Goal: Task Accomplishment & Management: Complete application form

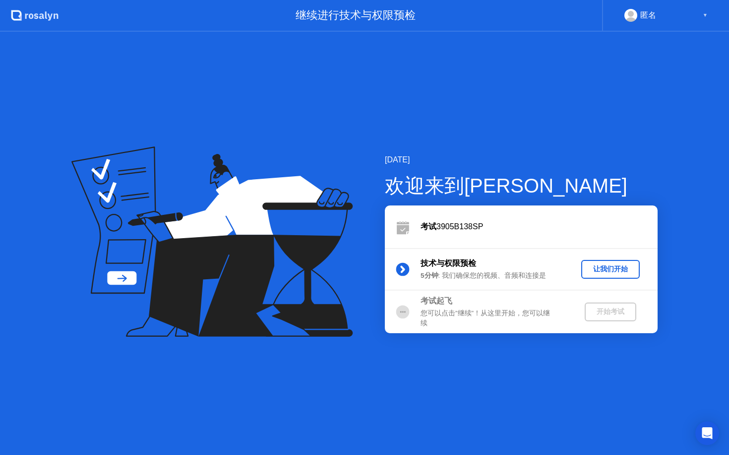
click at [629, 277] on button "让我们开始" at bounding box center [610, 269] width 58 height 19
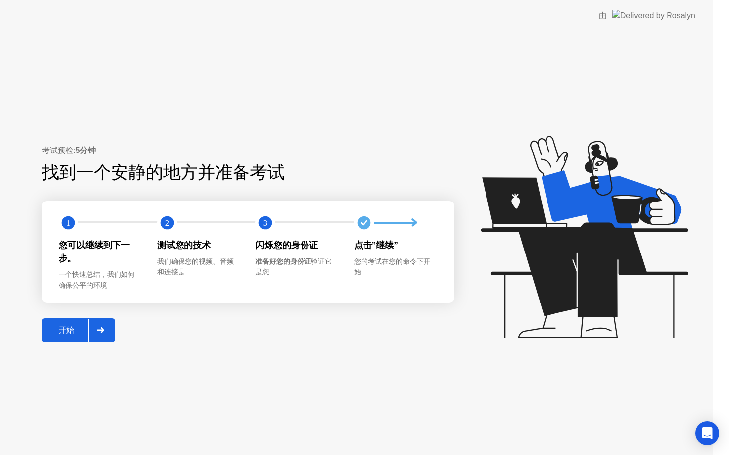
click at [629, 274] on icon at bounding box center [583, 237] width 207 height 203
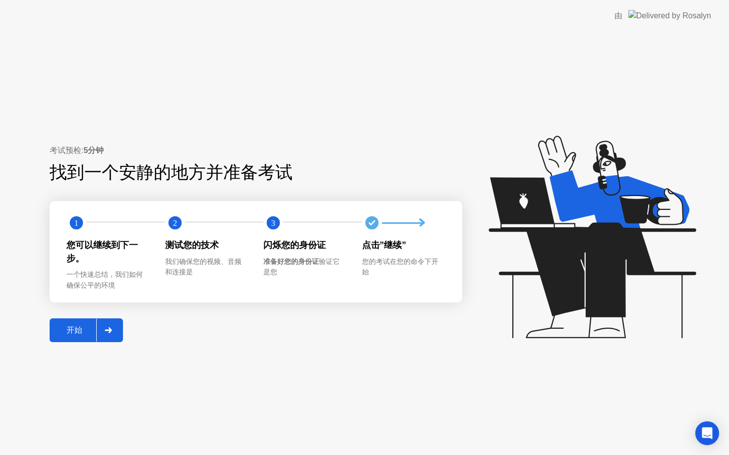
click at [78, 334] on div "开始" at bounding box center [75, 331] width 44 height 10
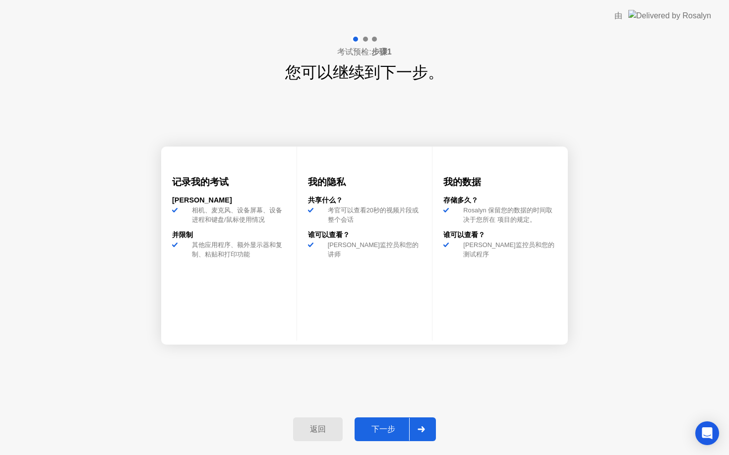
click at [382, 431] on div "下一步" at bounding box center [383, 430] width 52 height 10
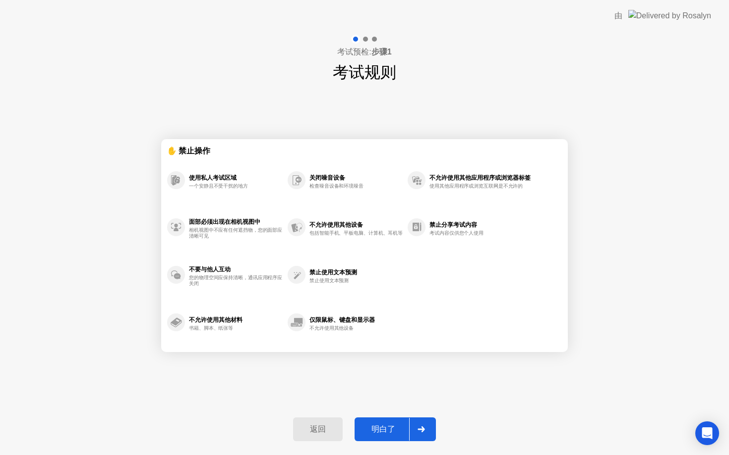
click at [382, 428] on div "明白了" at bounding box center [383, 430] width 52 height 10
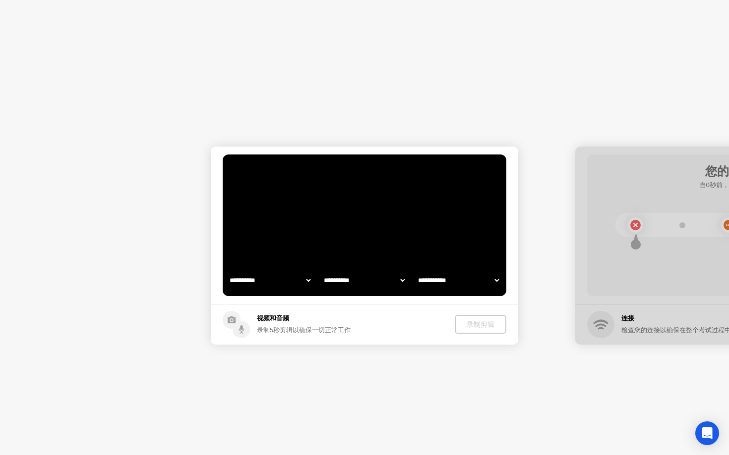
select select "**********"
select select "*******"
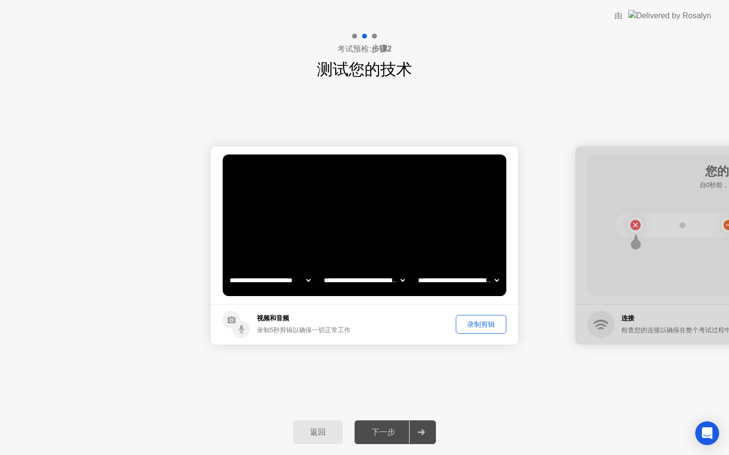
click at [383, 432] on div "下一步" at bounding box center [383, 433] width 52 height 10
click at [390, 432] on div "下一步" at bounding box center [383, 433] width 52 height 10
click at [419, 425] on div at bounding box center [421, 432] width 24 height 23
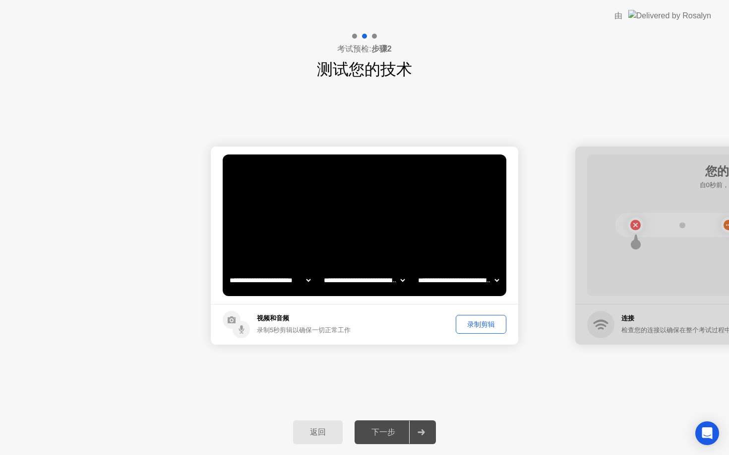
click at [419, 435] on icon at bounding box center [420, 433] width 7 height 6
click at [490, 327] on div "录制剪辑" at bounding box center [481, 324] width 44 height 9
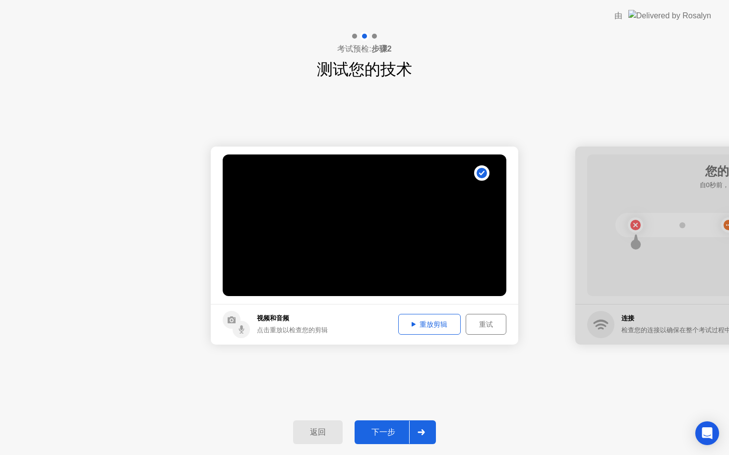
click at [475, 322] on div "重试" at bounding box center [486, 324] width 34 height 9
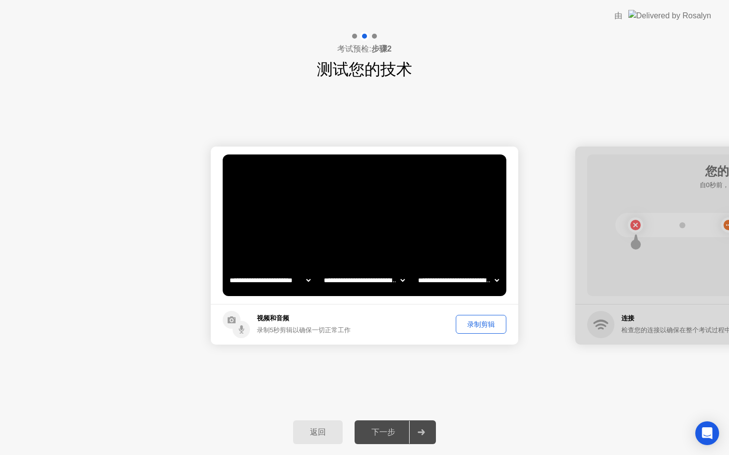
click at [475, 322] on div "录制剪辑" at bounding box center [481, 324] width 44 height 9
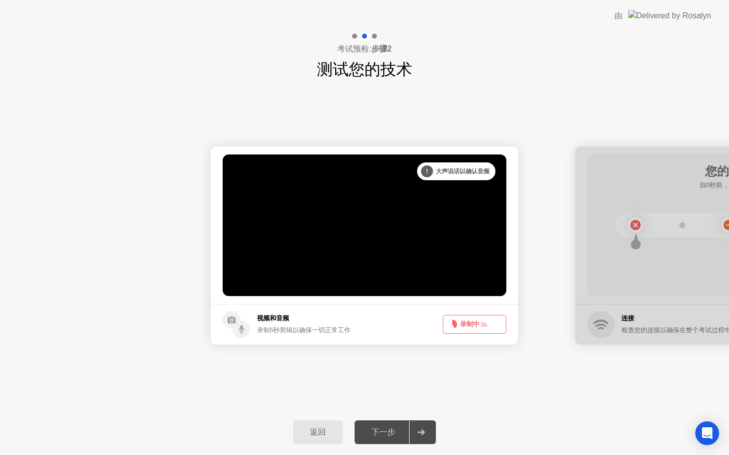
click at [476, 326] on button "录制中 3s" at bounding box center [474, 324] width 63 height 19
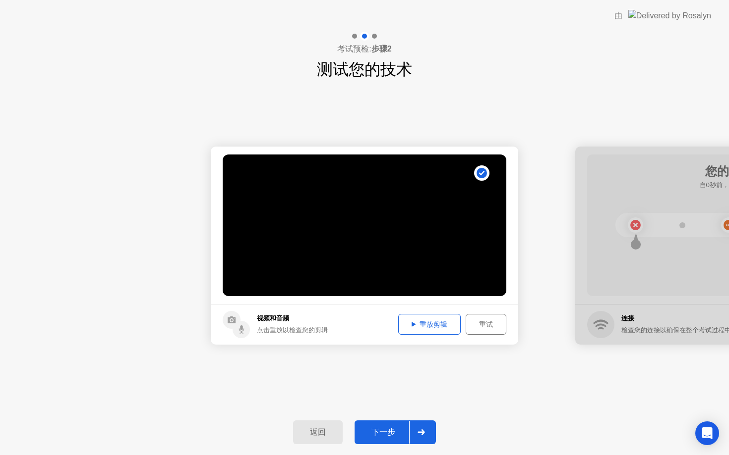
click at [399, 431] on div "下一步" at bounding box center [383, 433] width 52 height 10
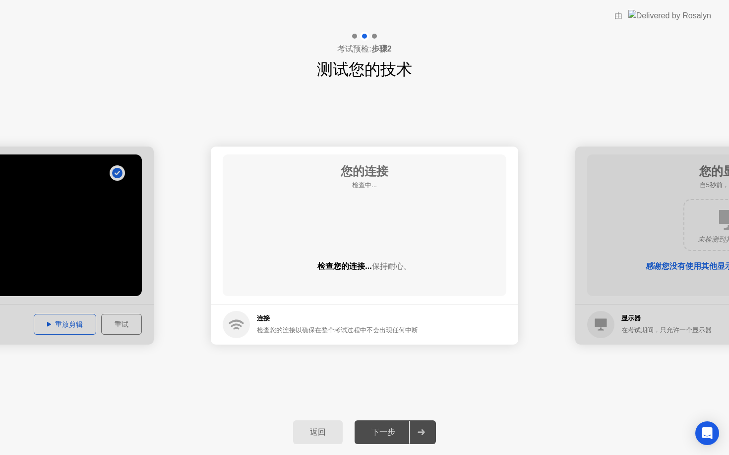
click at [53, 325] on div at bounding box center [-1, 246] width 307 height 198
click at [393, 436] on div "下一步" at bounding box center [383, 433] width 52 height 10
click at [278, 333] on div "检查您的连接以确保在整个考试过程中不会出现任何中断" at bounding box center [337, 330] width 161 height 9
click at [234, 328] on icon at bounding box center [236, 328] width 6 height 2
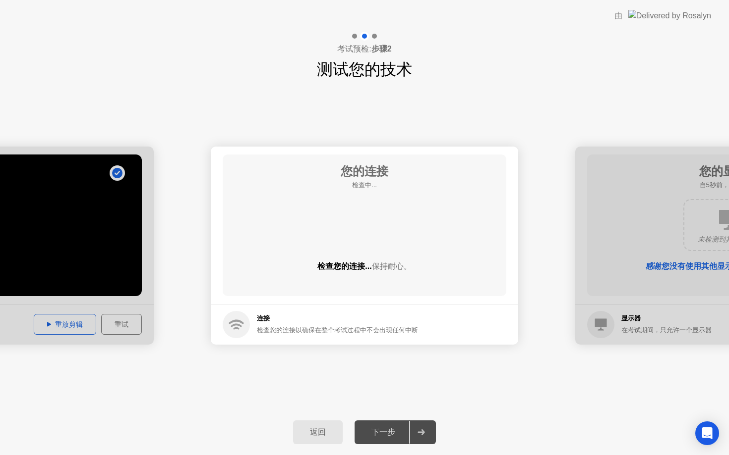
click at [234, 328] on icon at bounding box center [236, 328] width 6 height 2
click at [329, 299] on main "您的连接 检查中... 检查您的连接... 保持耐心。" at bounding box center [364, 226] width 307 height 158
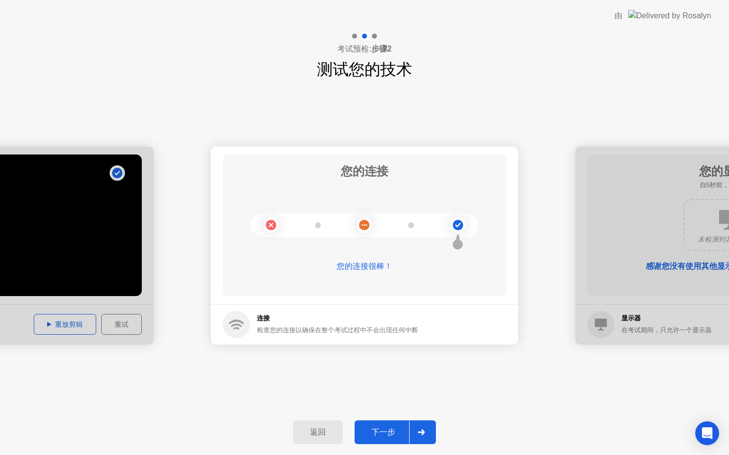
click at [378, 428] on div "下一步" at bounding box center [383, 433] width 52 height 10
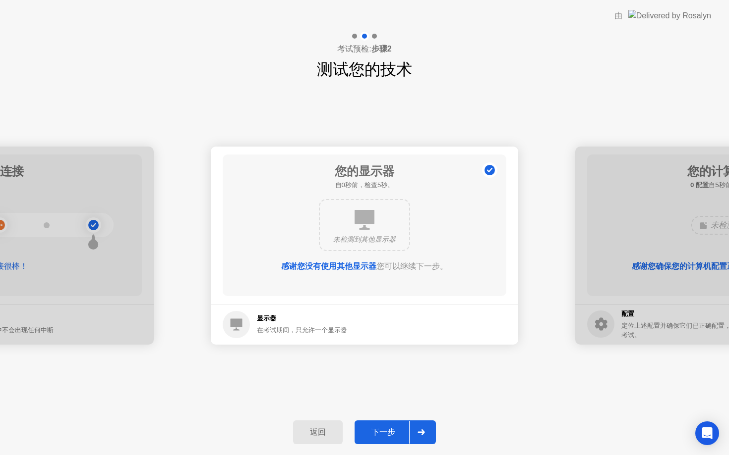
click at [385, 435] on div "下一步" at bounding box center [383, 433] width 52 height 10
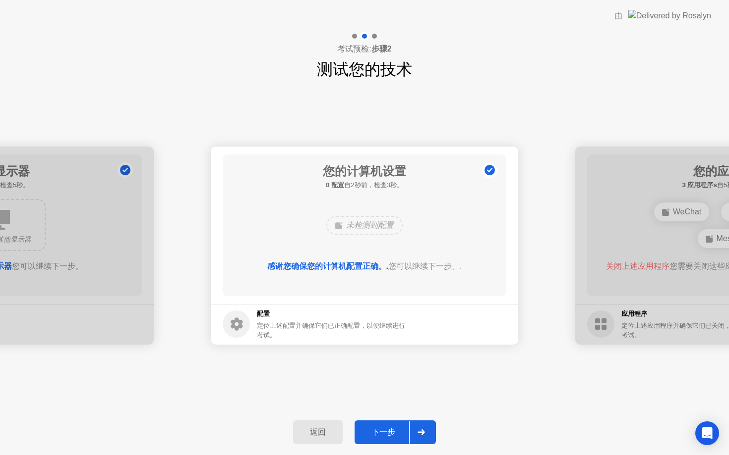
click at [385, 435] on div "下一步" at bounding box center [383, 433] width 52 height 10
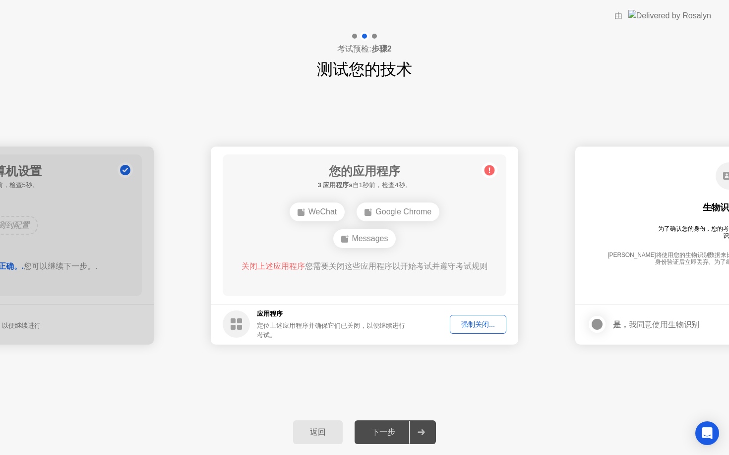
click at [465, 324] on div "强制关闭..." at bounding box center [478, 324] width 50 height 9
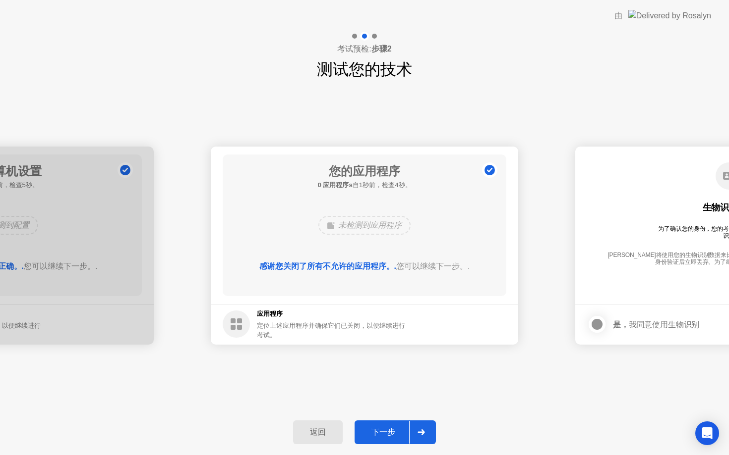
click at [392, 428] on div "下一步" at bounding box center [383, 433] width 52 height 10
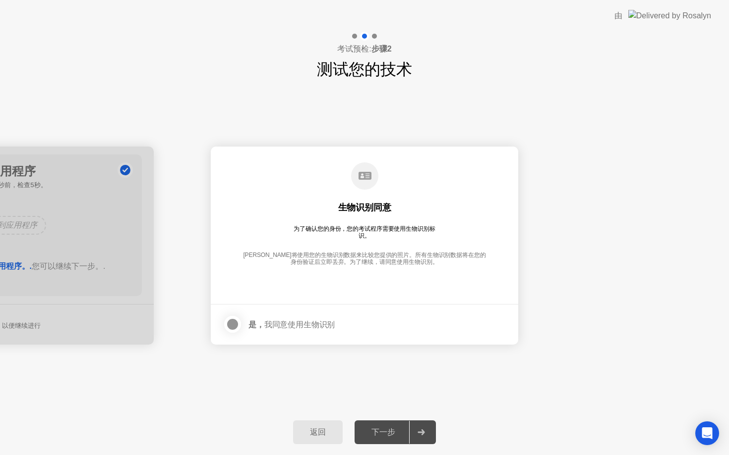
click at [234, 325] on div at bounding box center [232, 325] width 12 height 12
click at [404, 433] on div "下一步" at bounding box center [383, 433] width 52 height 10
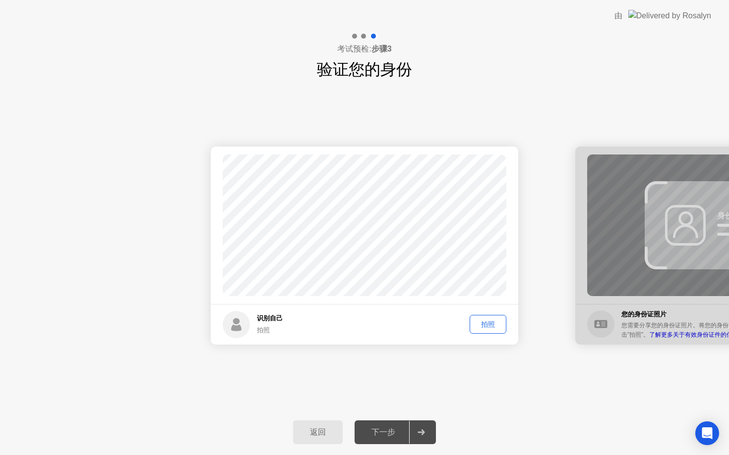
click at [479, 325] on div "拍照" at bounding box center [488, 324] width 30 height 9
click at [395, 434] on div "下一步" at bounding box center [383, 433] width 52 height 10
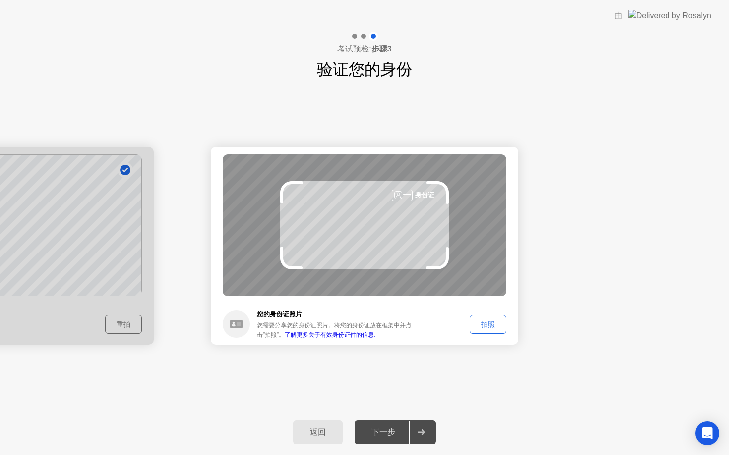
click at [482, 320] on div "拍照" at bounding box center [488, 324] width 30 height 9
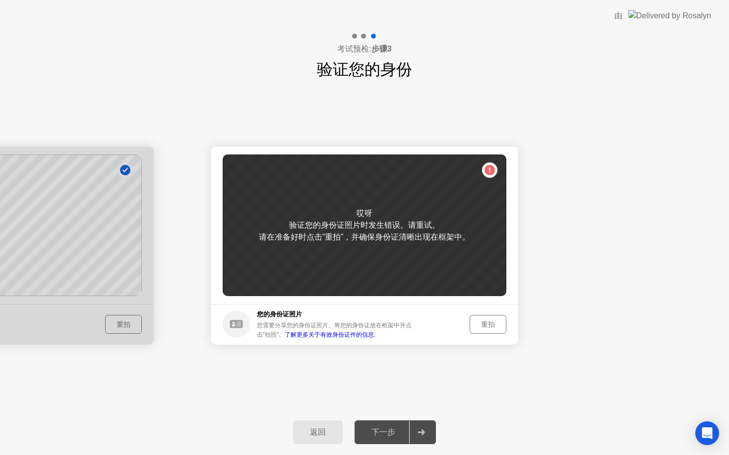
click at [339, 337] on link "了解更多关于有效身份证件的信息." at bounding box center [329, 335] width 91 height 7
click at [496, 327] on div "重拍" at bounding box center [488, 324] width 30 height 9
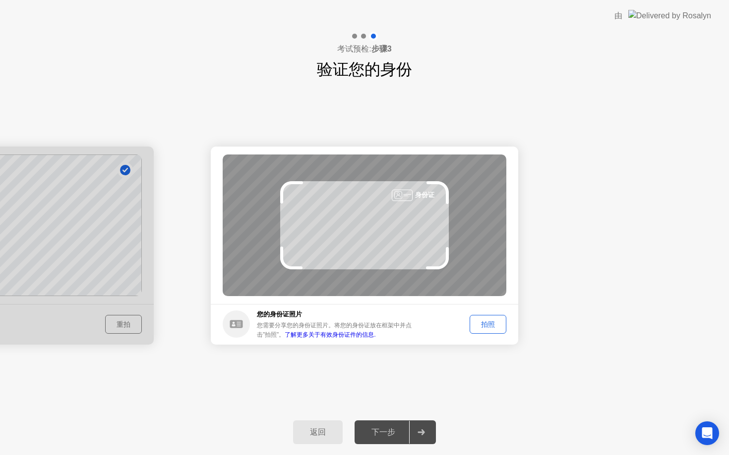
click at [494, 321] on div "拍照" at bounding box center [488, 324] width 30 height 9
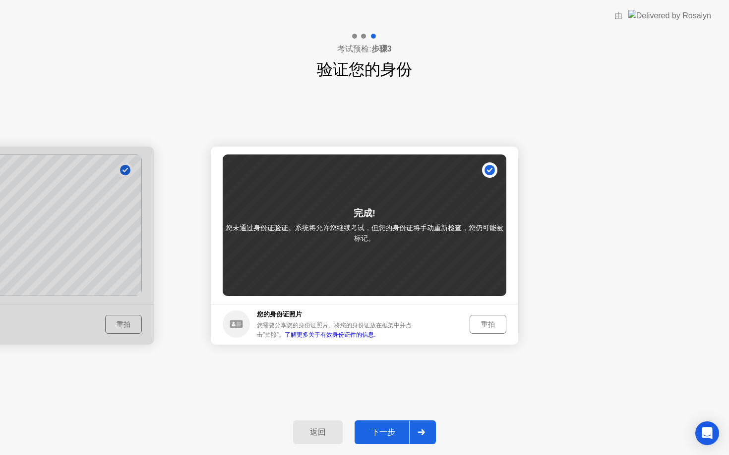
click at [390, 440] on button "下一步" at bounding box center [394, 433] width 81 height 24
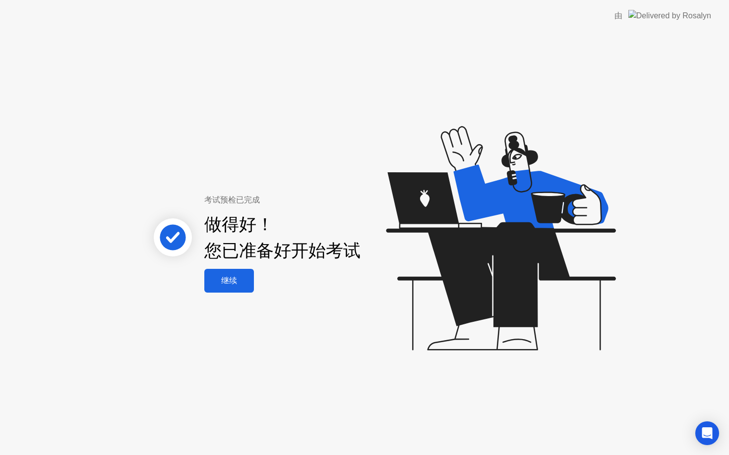
click at [240, 286] on div "继续" at bounding box center [229, 281] width 44 height 10
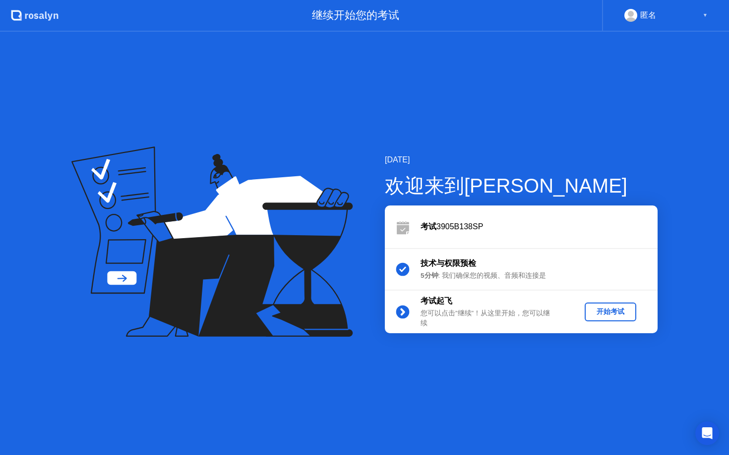
click at [591, 313] on div "开始考试" at bounding box center [610, 311] width 44 height 9
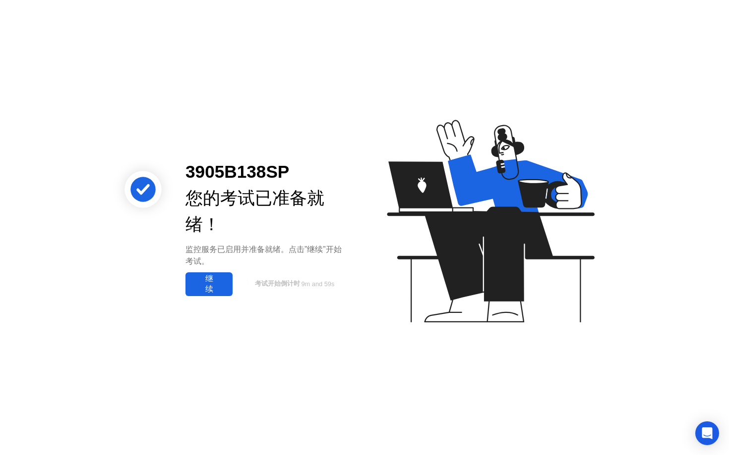
click at [219, 282] on div "继续" at bounding box center [208, 284] width 41 height 21
